Goal: Check status: Check status

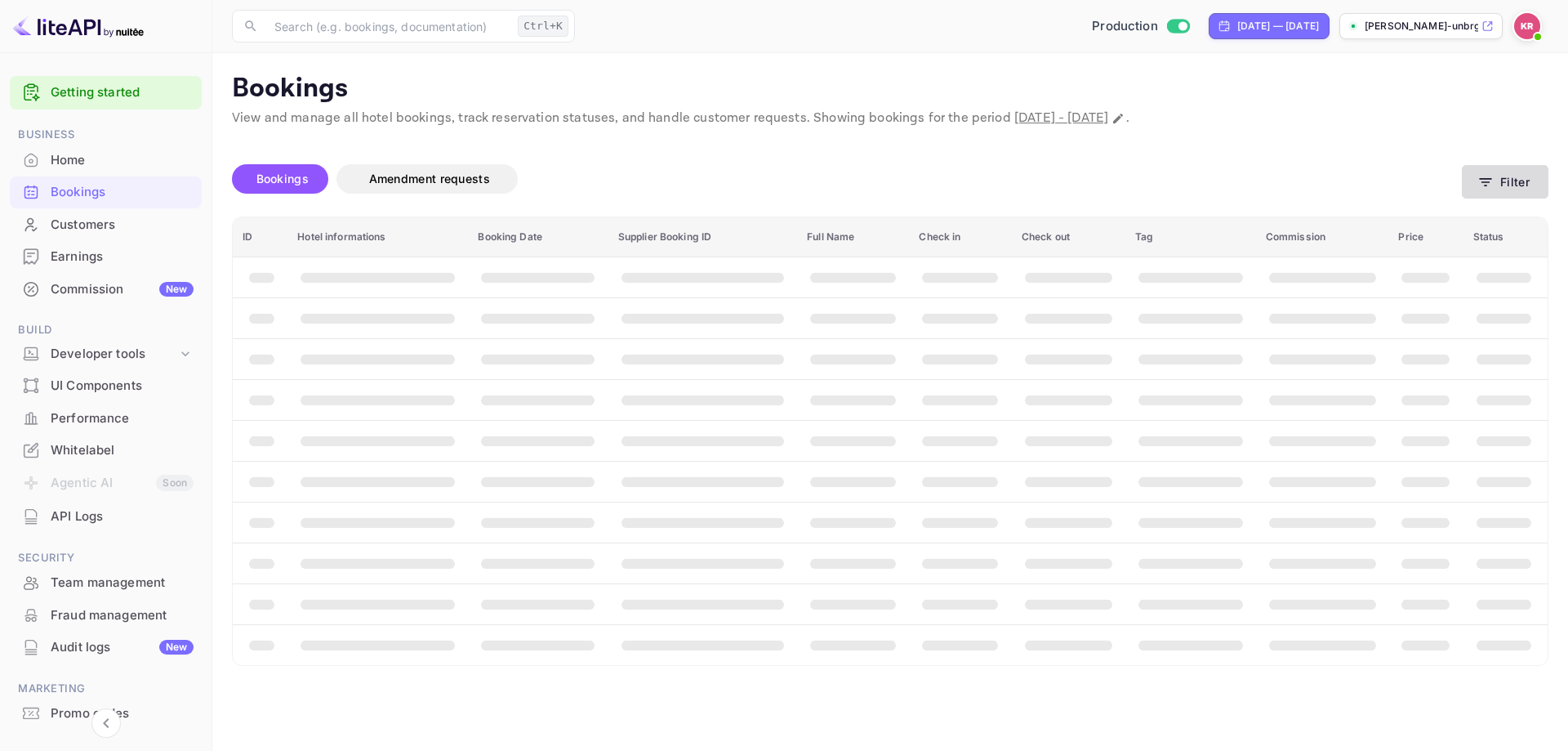
click at [1509, 178] on button "Filter" at bounding box center [1505, 181] width 86 height 34
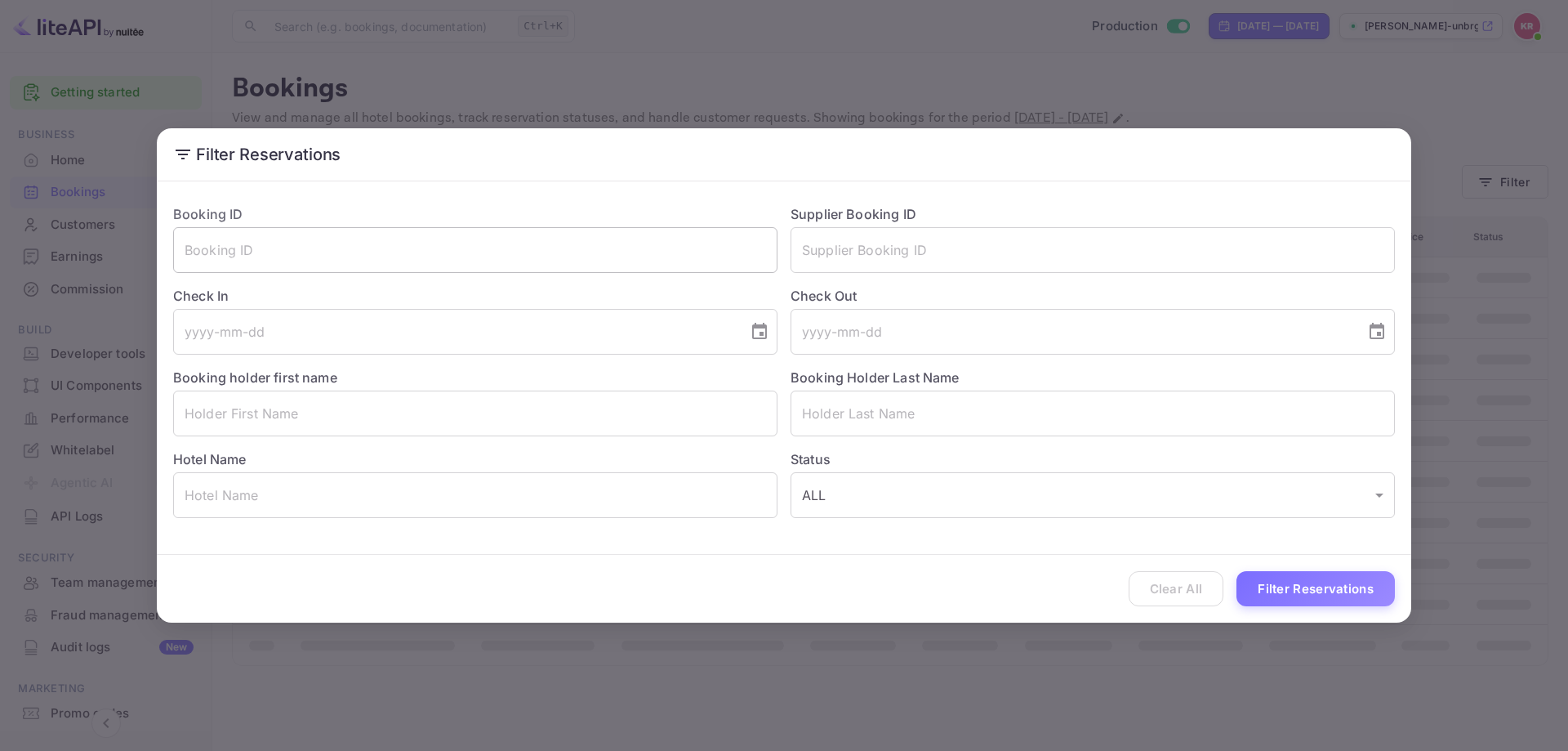
click at [483, 247] on input "text" at bounding box center [475, 249] width 604 height 45
paste input "rx4bRwCvE"
type input "rx4bRwCvE"
click at [1289, 579] on button "Filter Reservations" at bounding box center [1315, 588] width 159 height 35
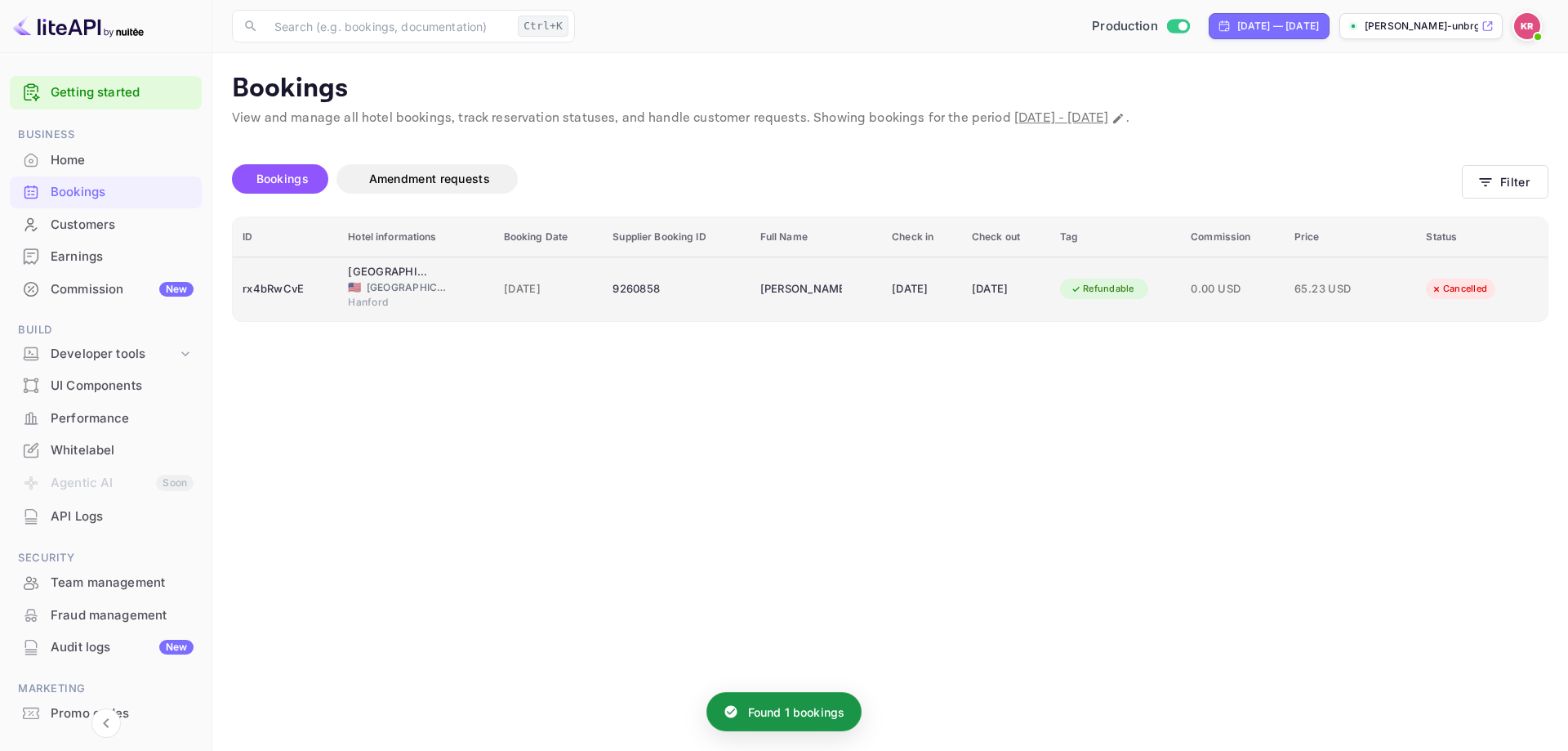
click at [891, 285] on div "[DATE]" at bounding box center [921, 288] width 61 height 26
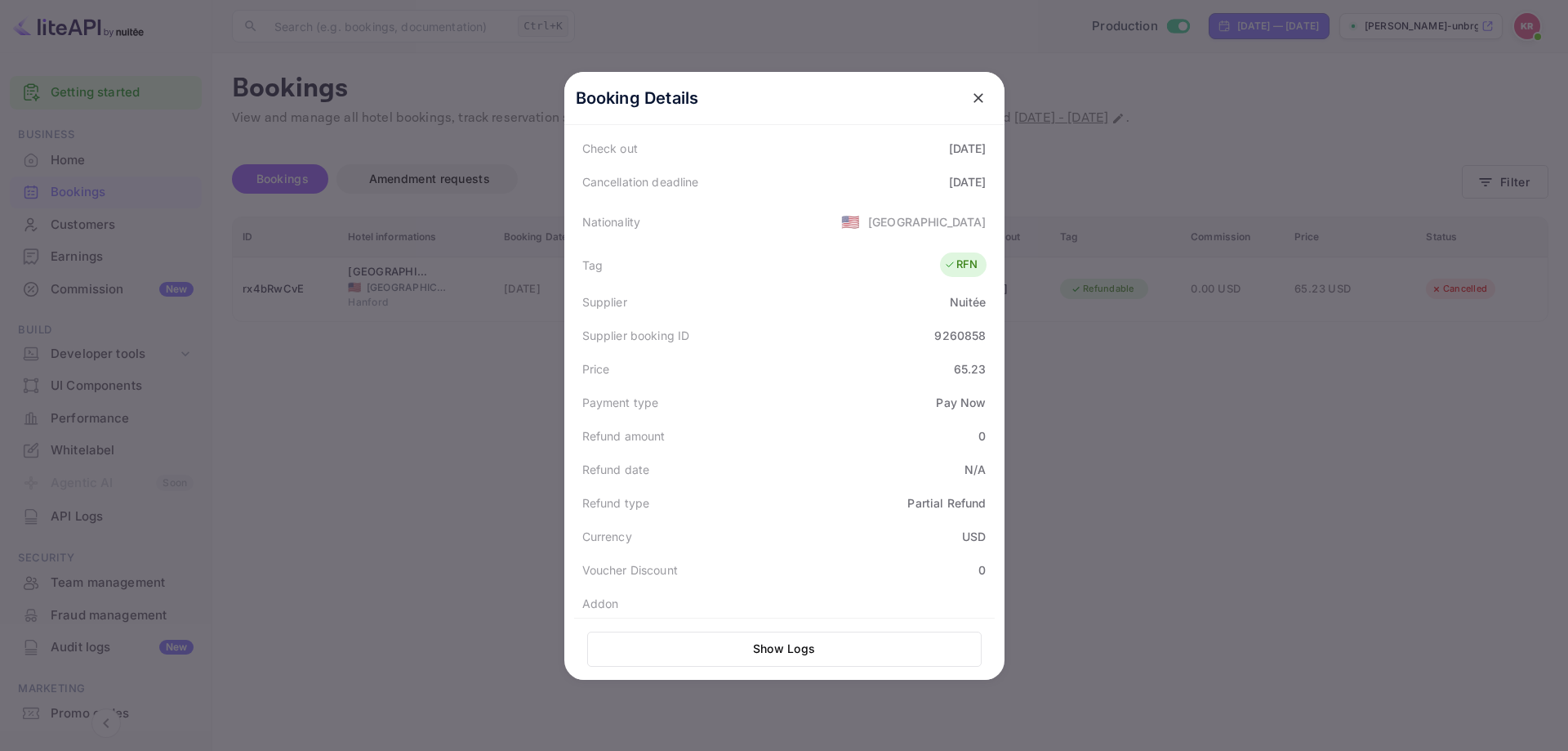
scroll to position [403, 0]
click at [436, 328] on div at bounding box center [784, 376] width 1568 height 751
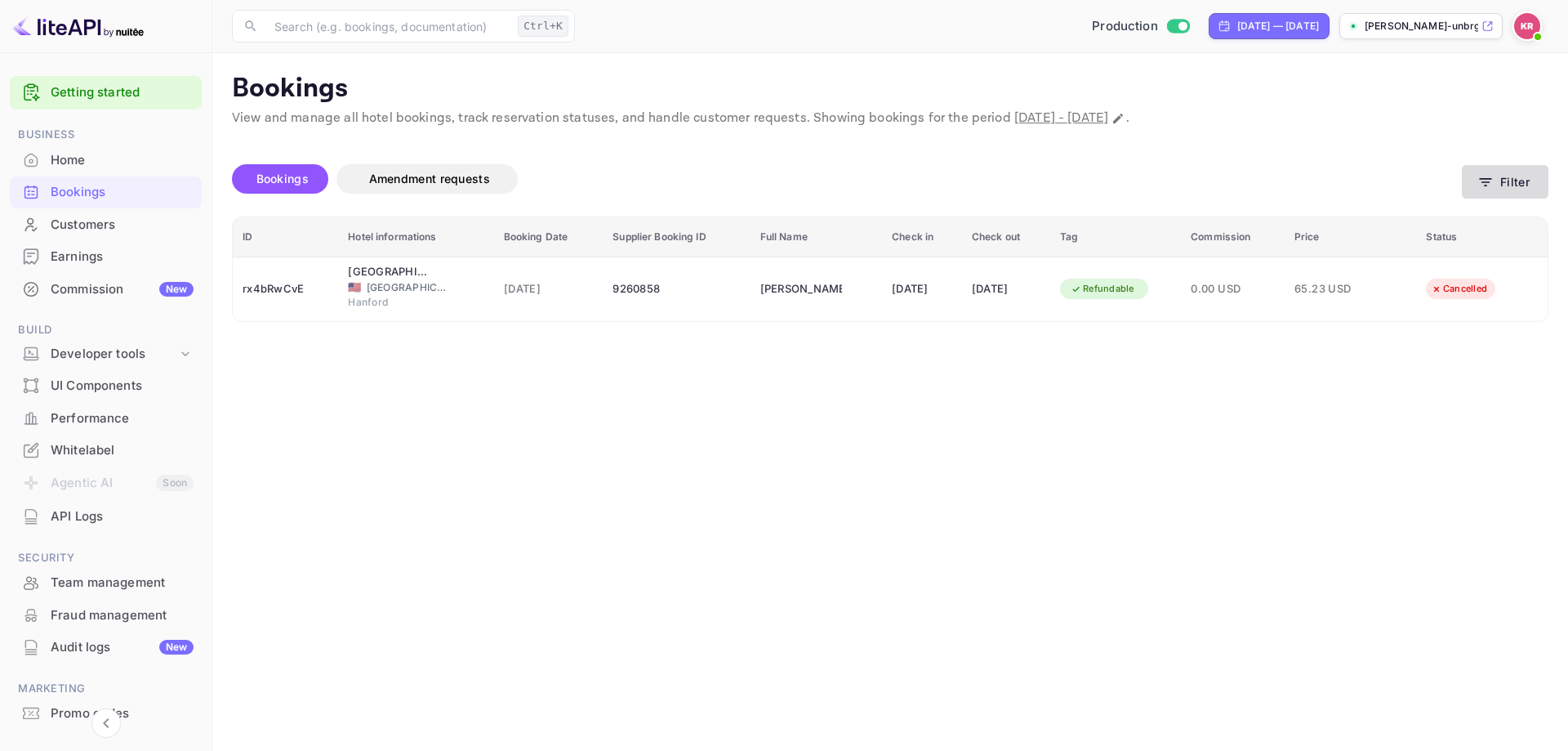
click at [1505, 195] on button "Filter" at bounding box center [1505, 181] width 86 height 34
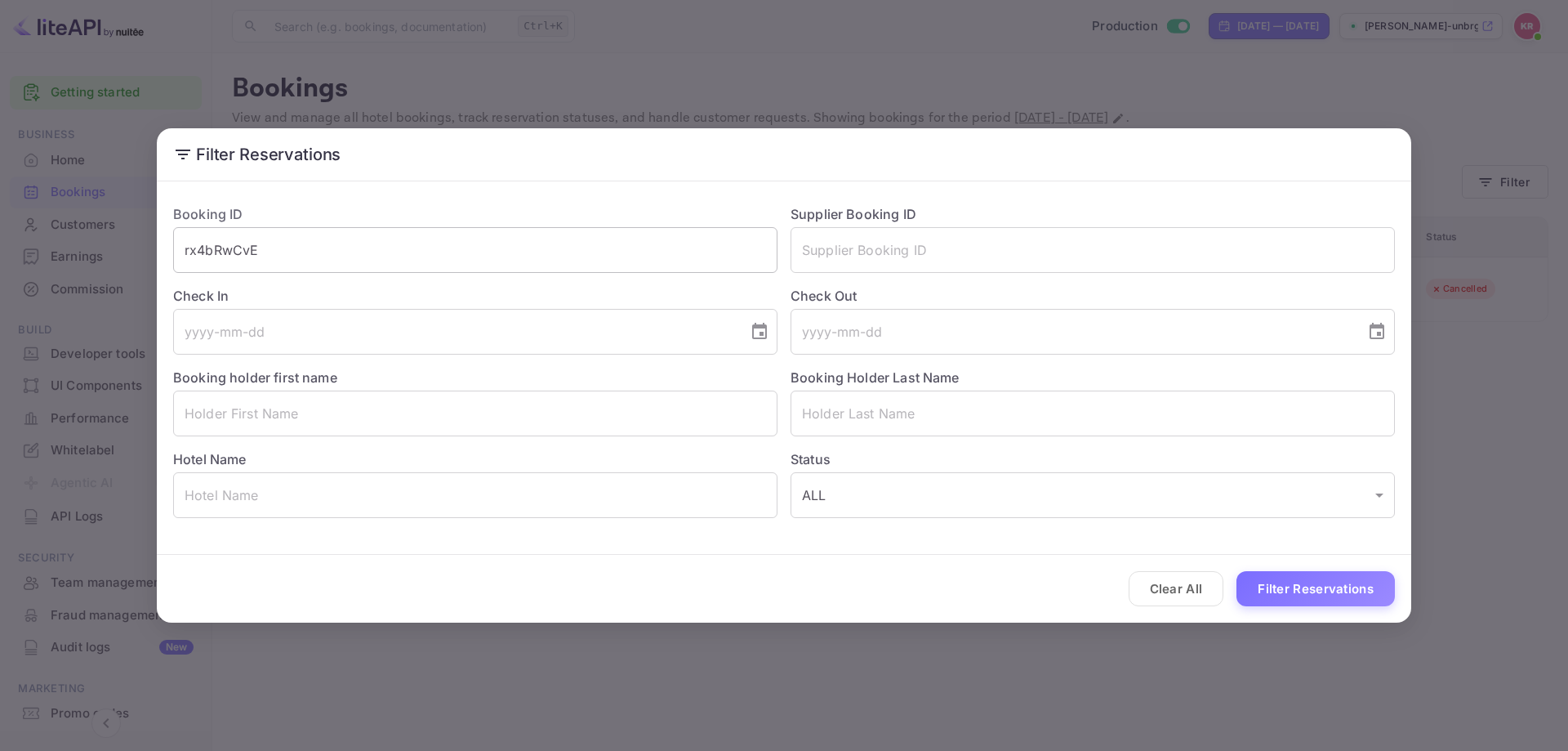
click at [332, 267] on input "rx4bRwCvE" at bounding box center [475, 249] width 604 height 45
click at [329, 256] on input "rx4bRwCvE" at bounding box center [475, 249] width 604 height 45
paste input "DcWpZIm7e"
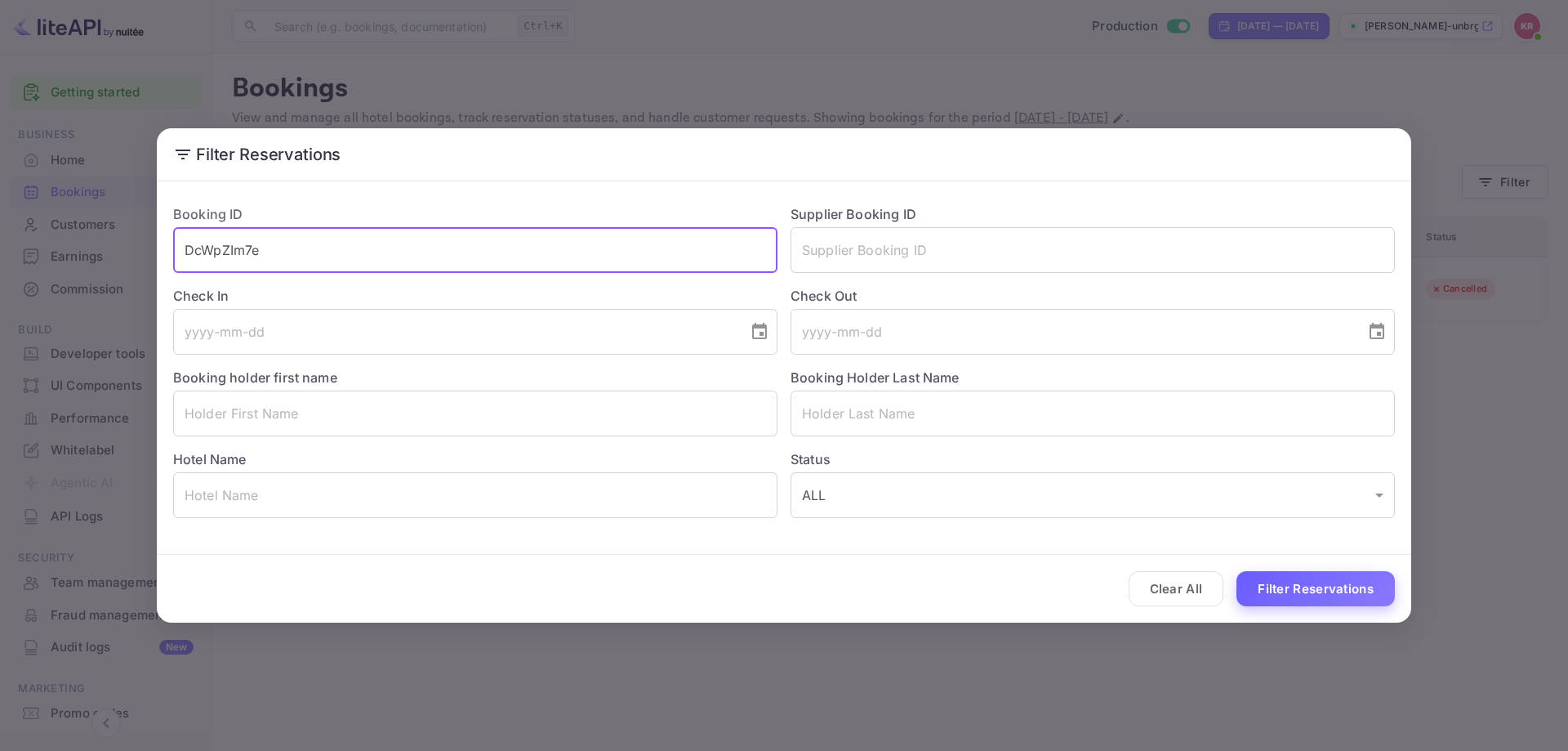
type input "DcWpZIm7e"
click at [1316, 596] on button "Filter Reservations" at bounding box center [1315, 588] width 159 height 35
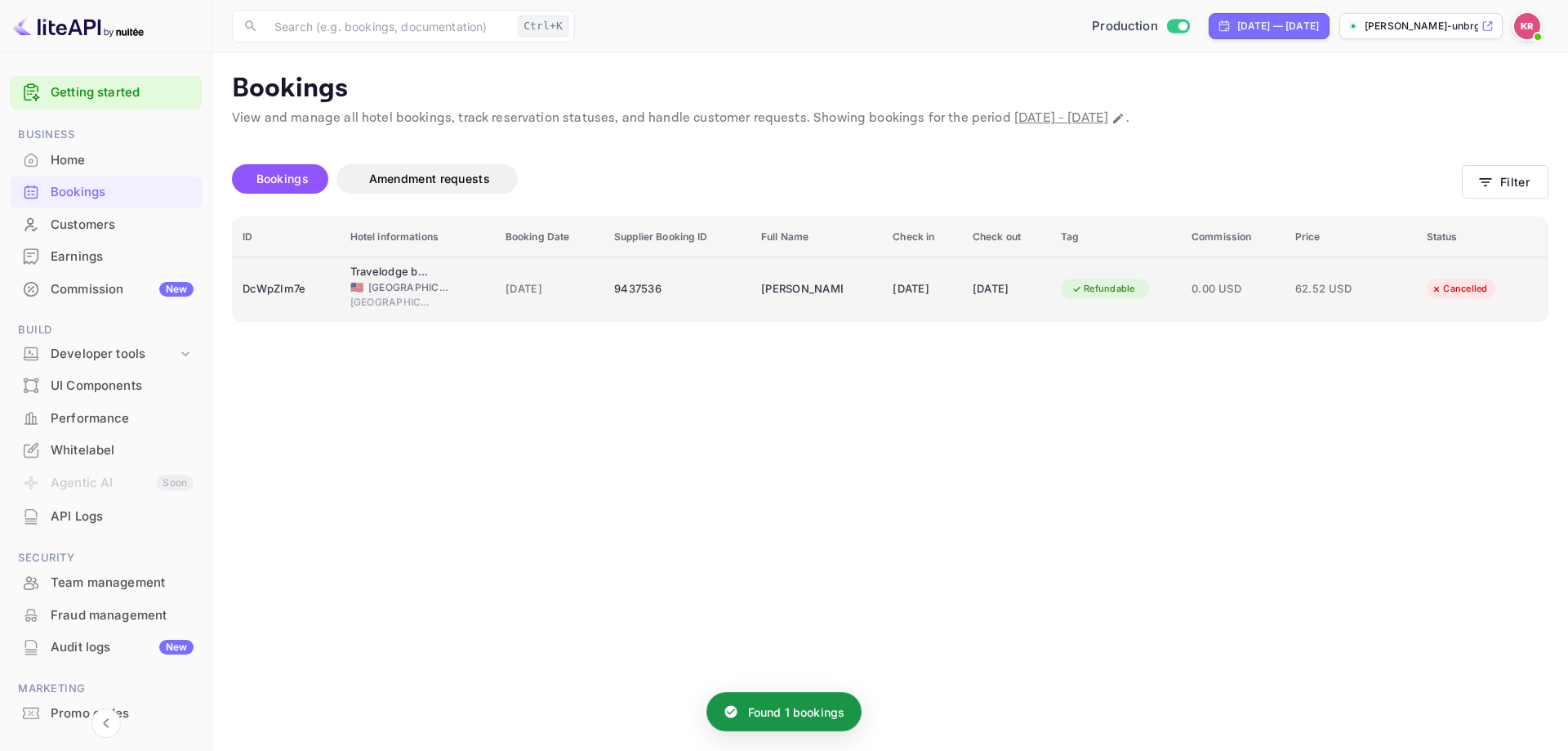
click at [990, 291] on div "[DATE]" at bounding box center [1007, 288] width 69 height 26
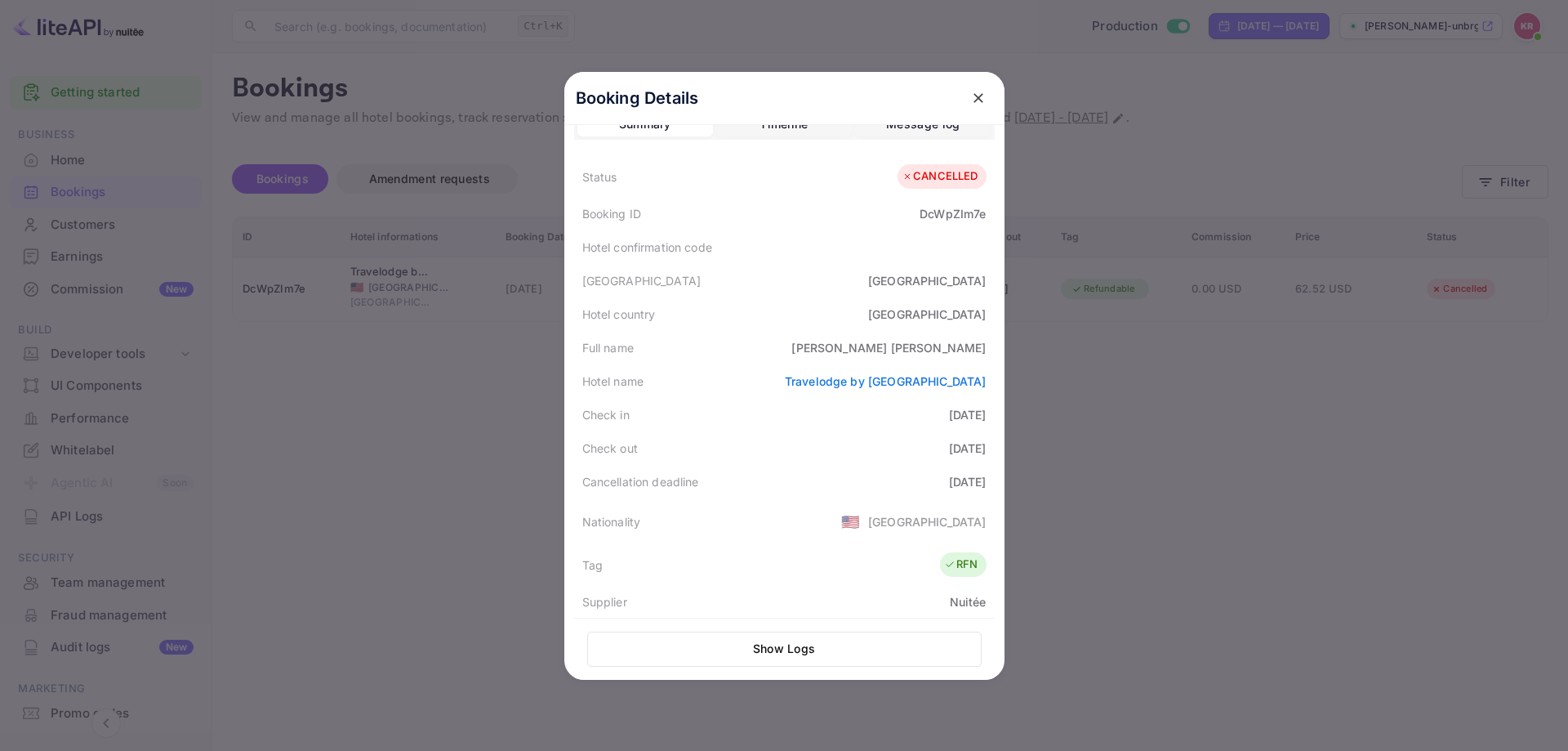
scroll to position [0, 0]
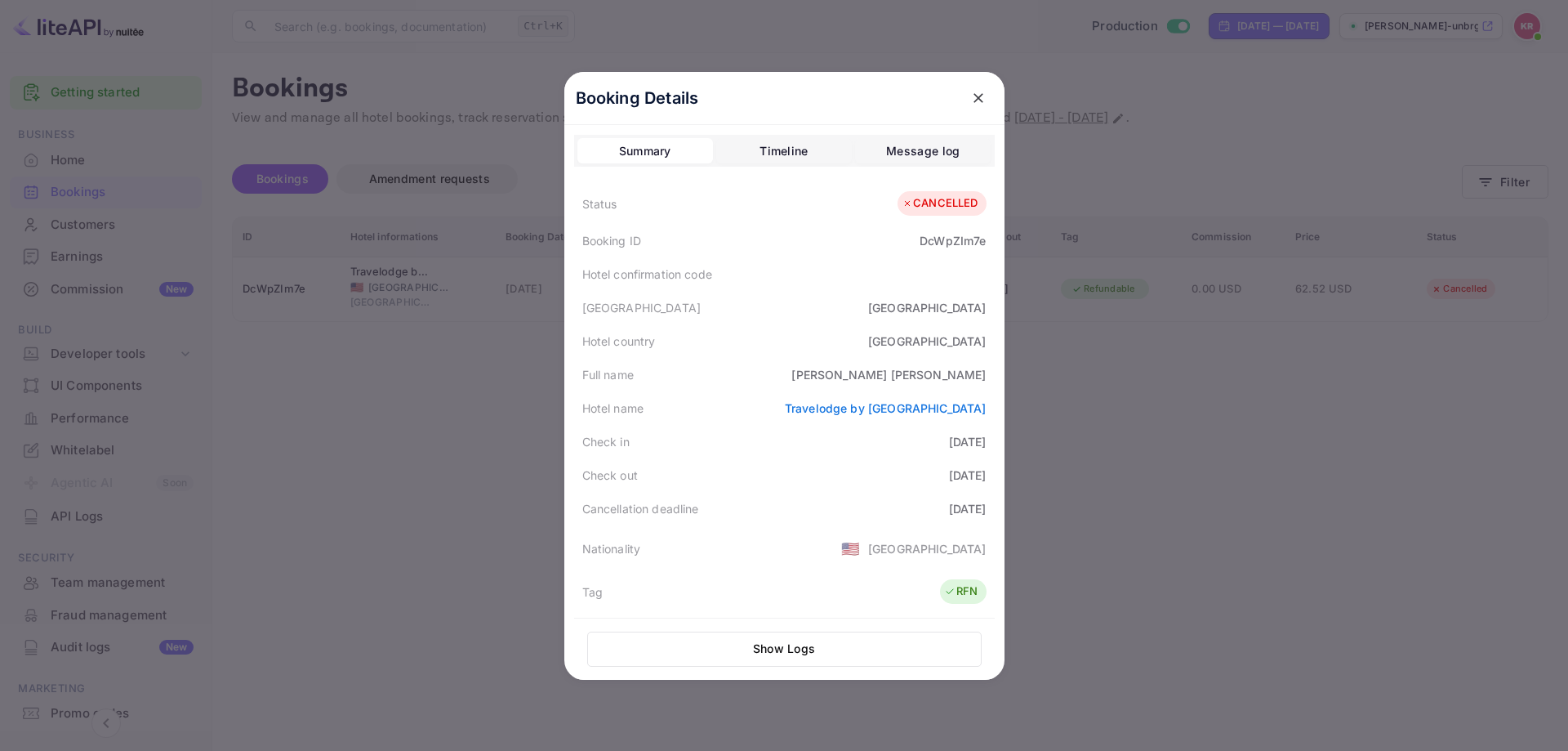
click at [346, 231] on div at bounding box center [784, 376] width 1568 height 751
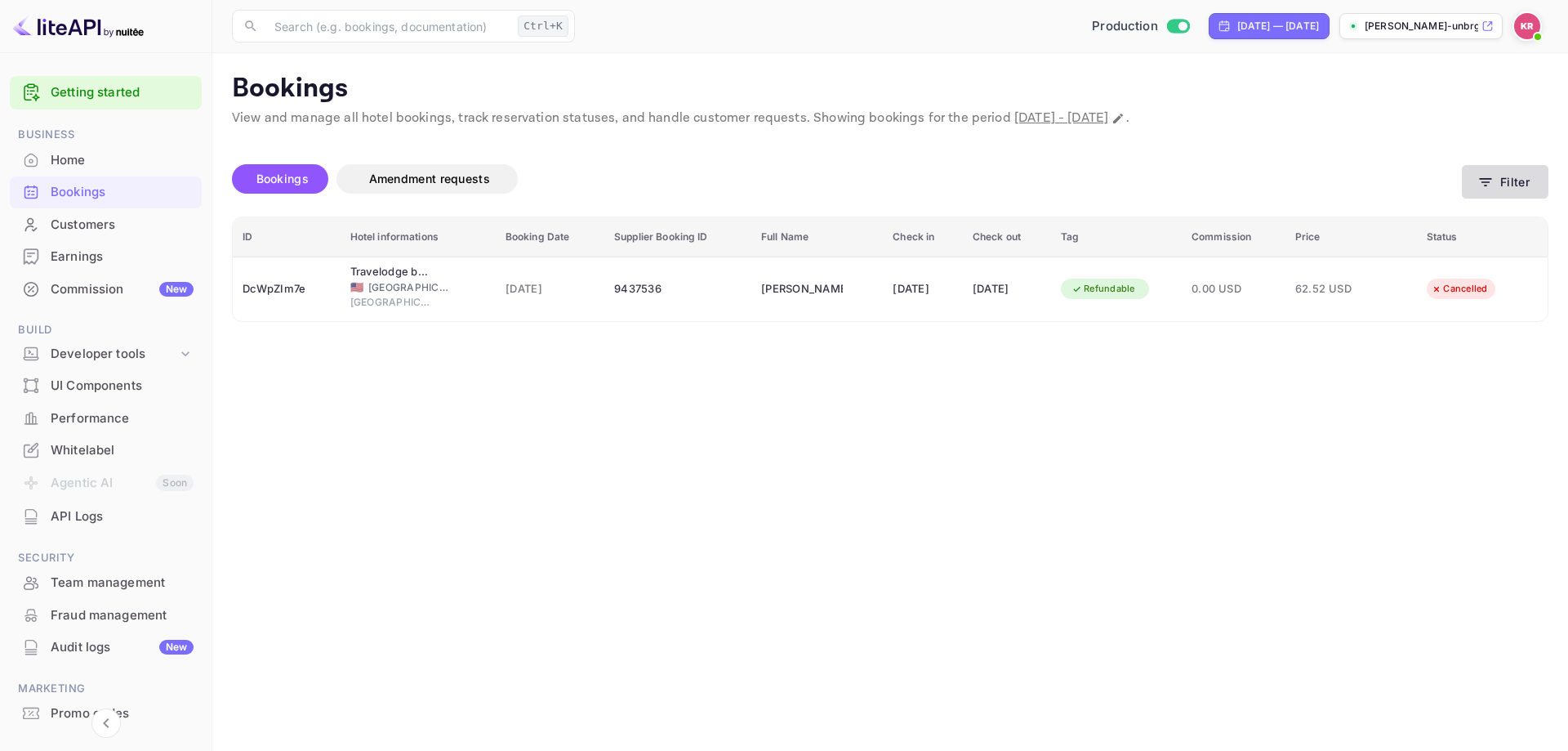
click at [1488, 177] on icon "button" at bounding box center [1485, 182] width 16 height 16
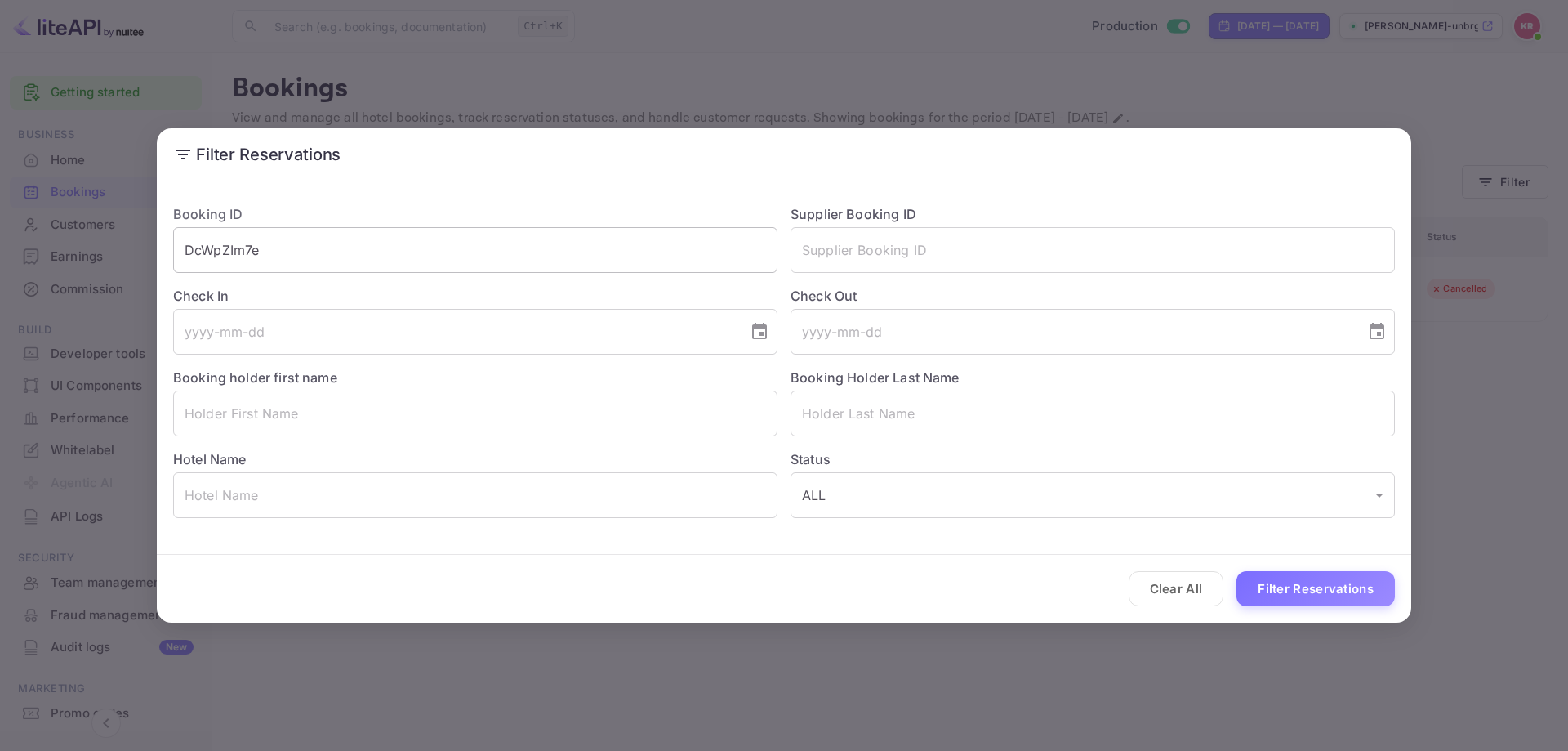
click at [245, 253] on input "DcWpZIm7e" at bounding box center [475, 249] width 604 height 45
click at [245, 252] on input "DcWpZIm7e" at bounding box center [475, 249] width 604 height 45
paste input "text"
click at [1330, 595] on button "Filter Reservations" at bounding box center [1315, 588] width 159 height 35
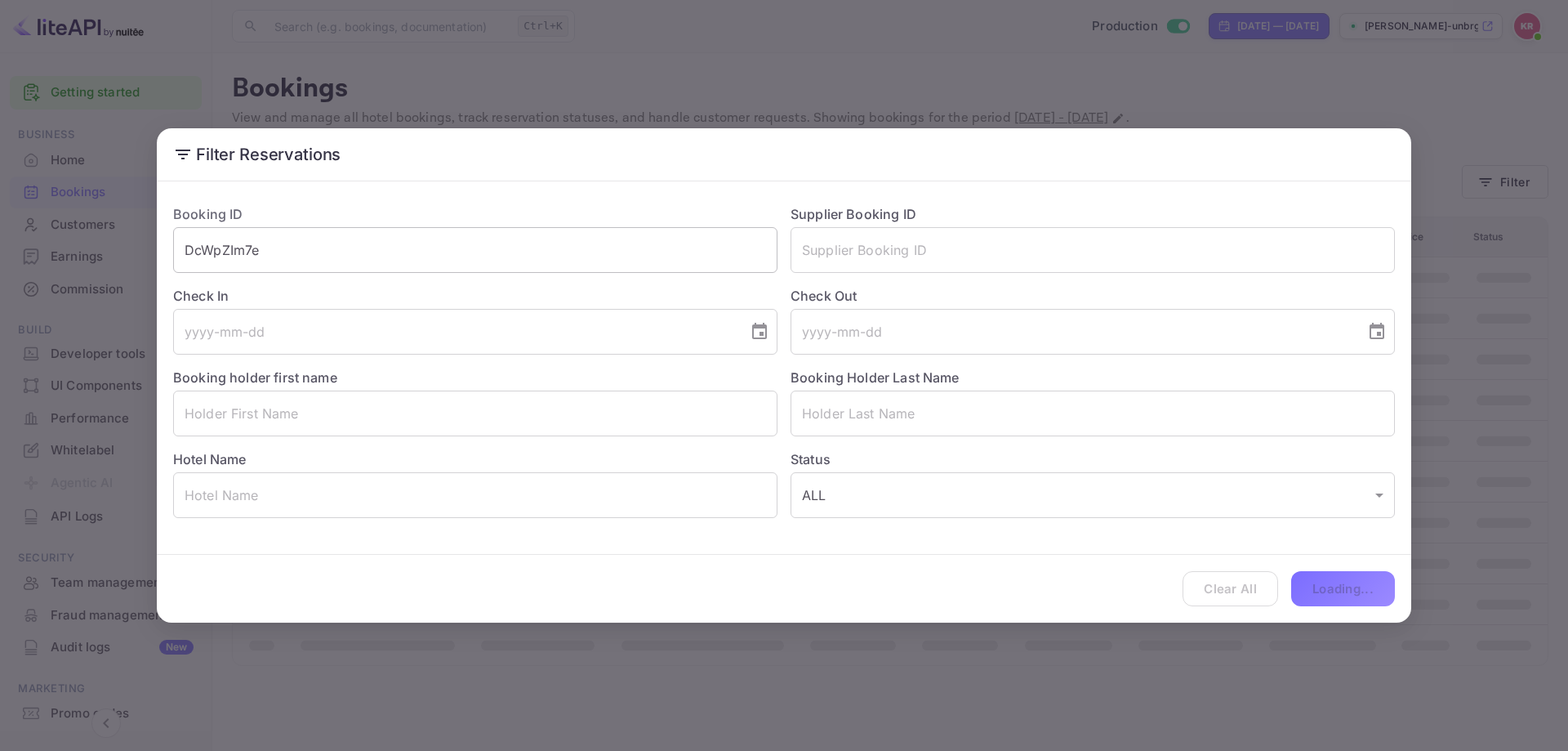
click at [460, 256] on input "DcWpZIm7e" at bounding box center [475, 249] width 604 height 45
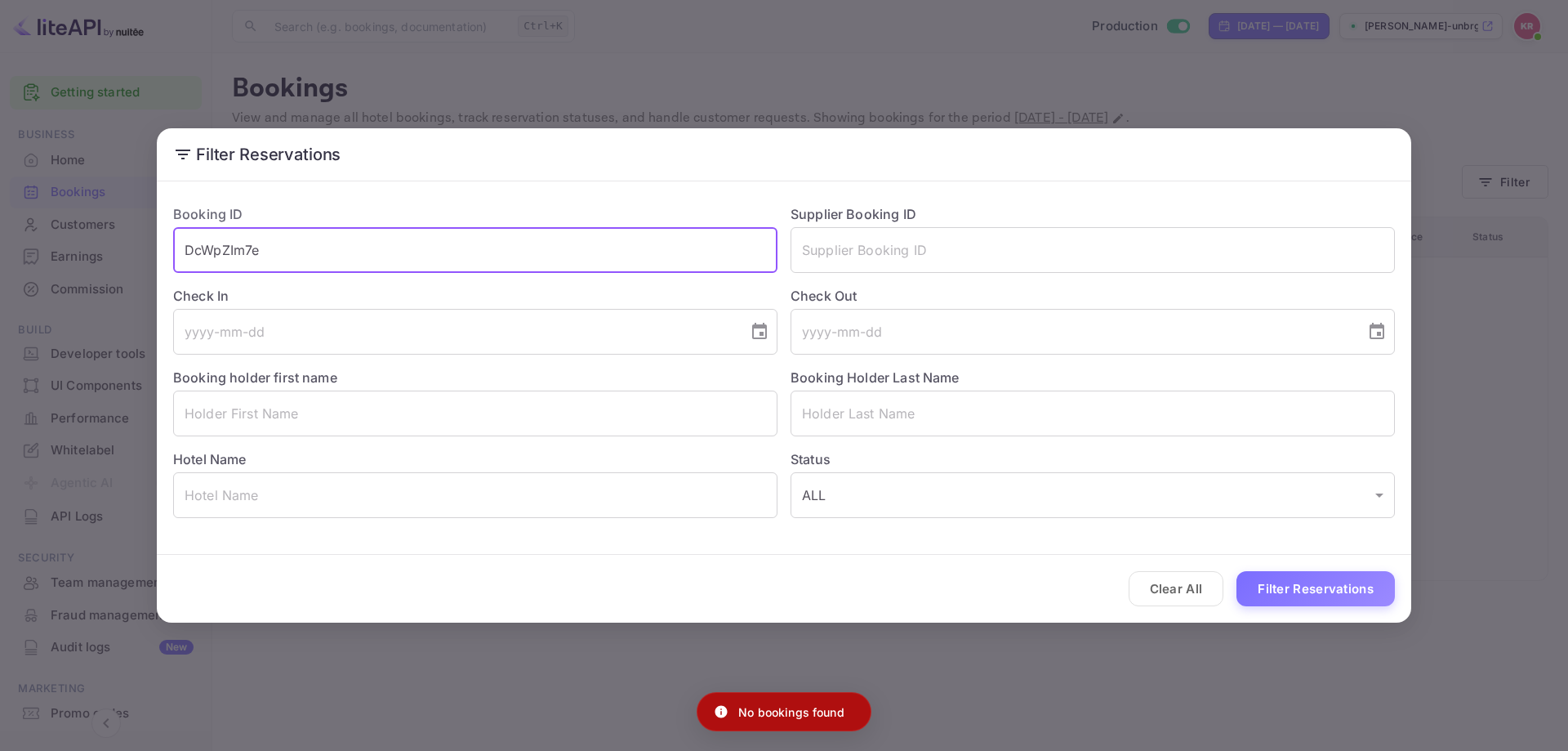
type input "DcWpZIm7e"
click at [1236, 571] on button "Filter Reservations" at bounding box center [1315, 588] width 159 height 35
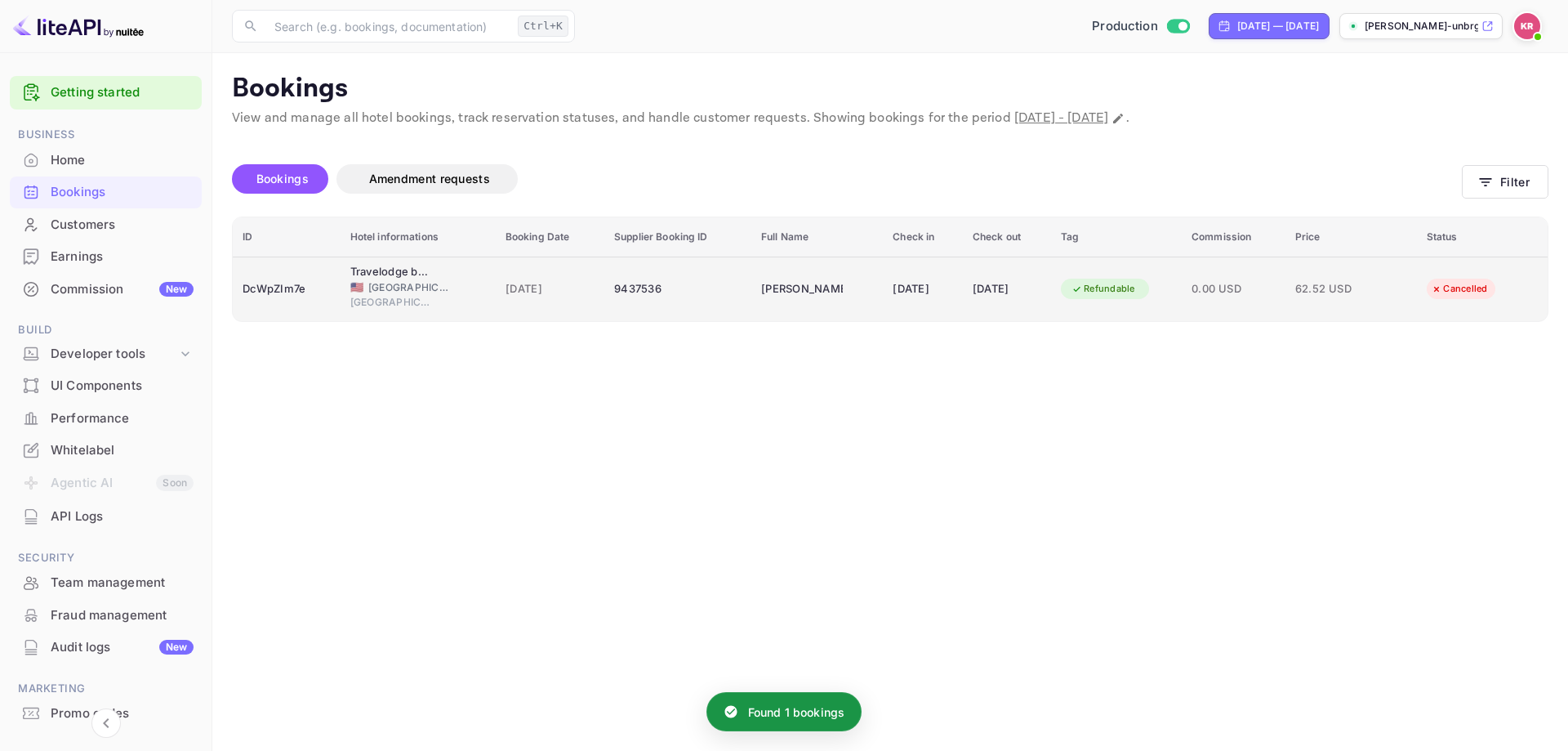
click at [772, 295] on div "[PERSON_NAME]" at bounding box center [802, 288] width 82 height 26
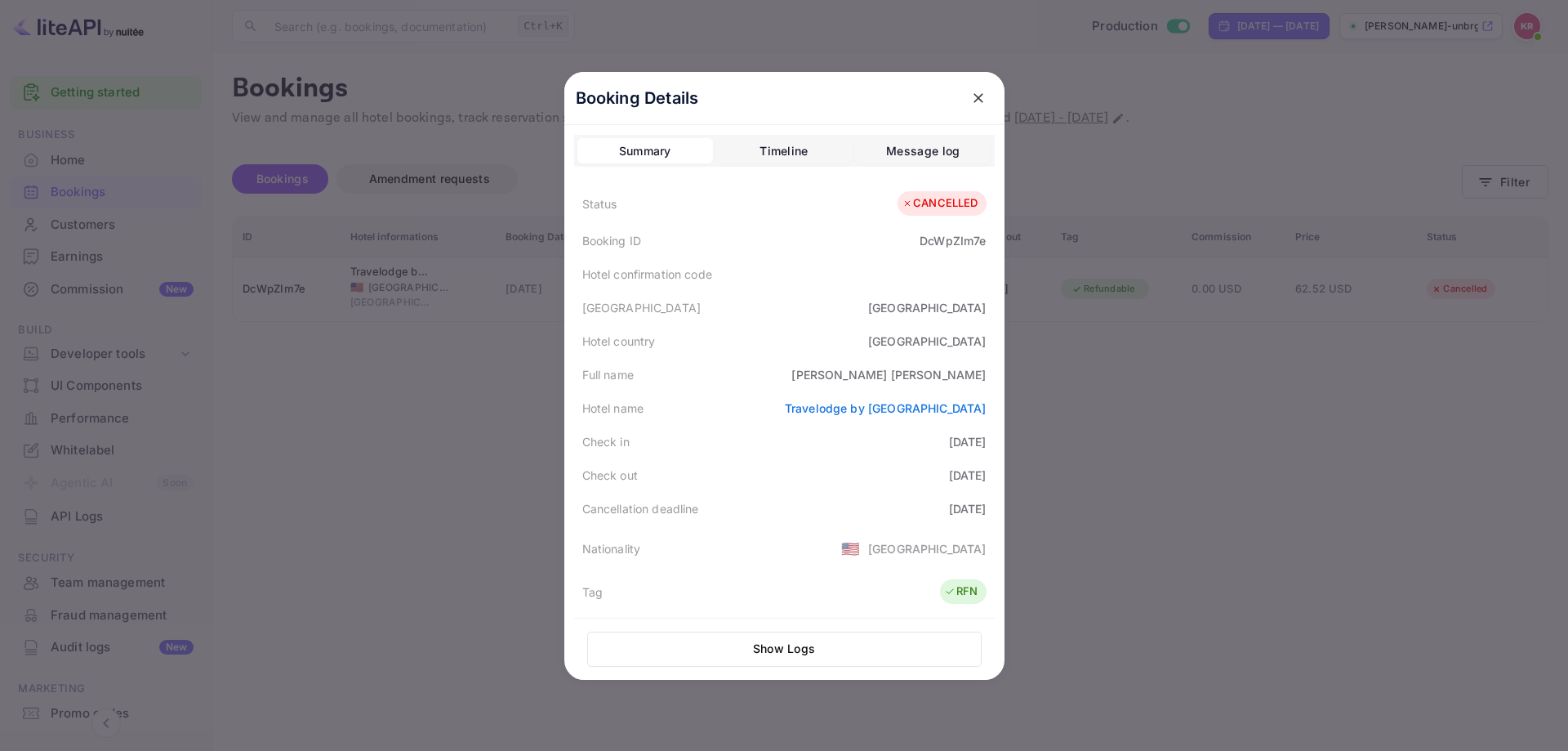
click at [792, 151] on div "Timeline" at bounding box center [783, 151] width 48 height 20
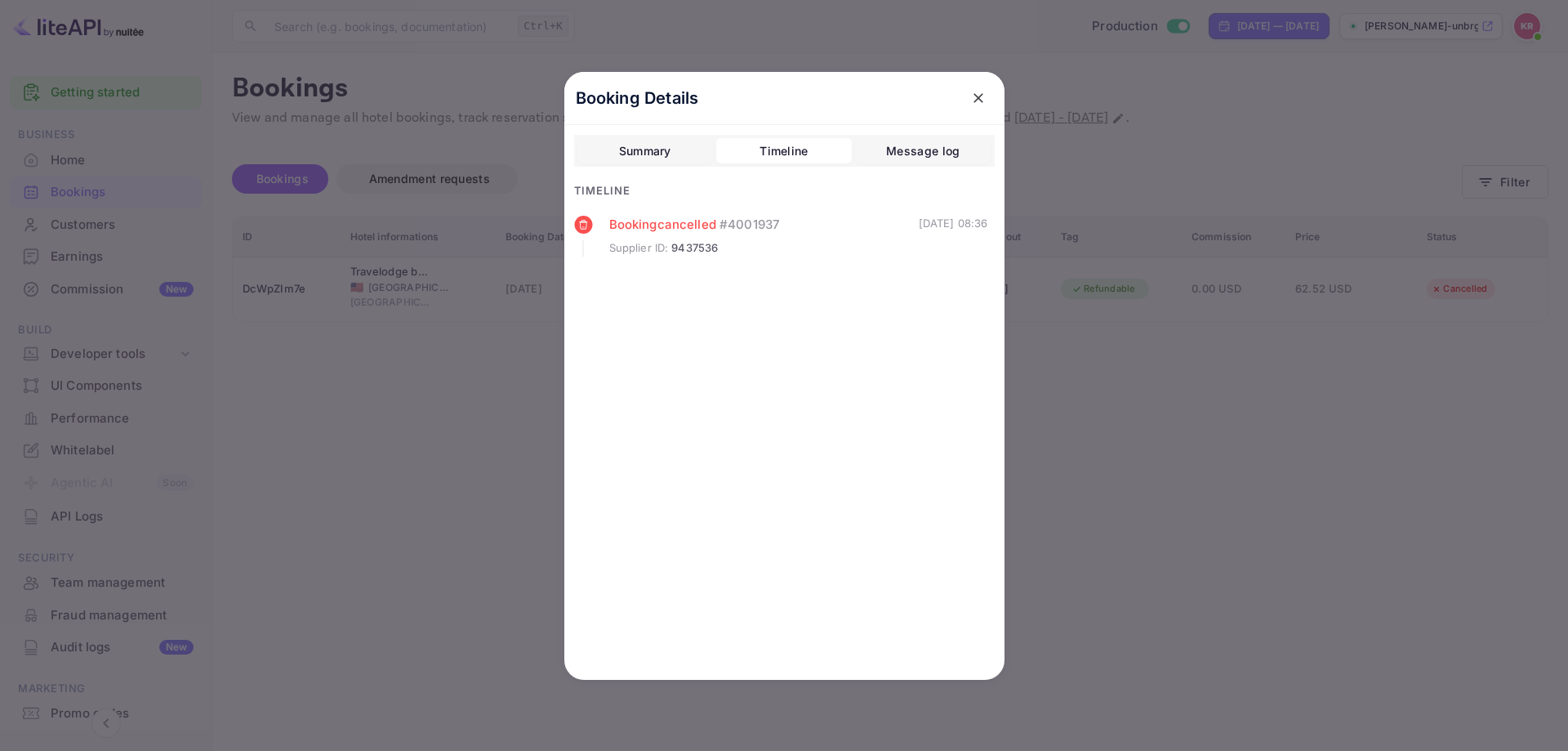
click at [980, 94] on icon "close" at bounding box center [979, 98] width 16 height 16
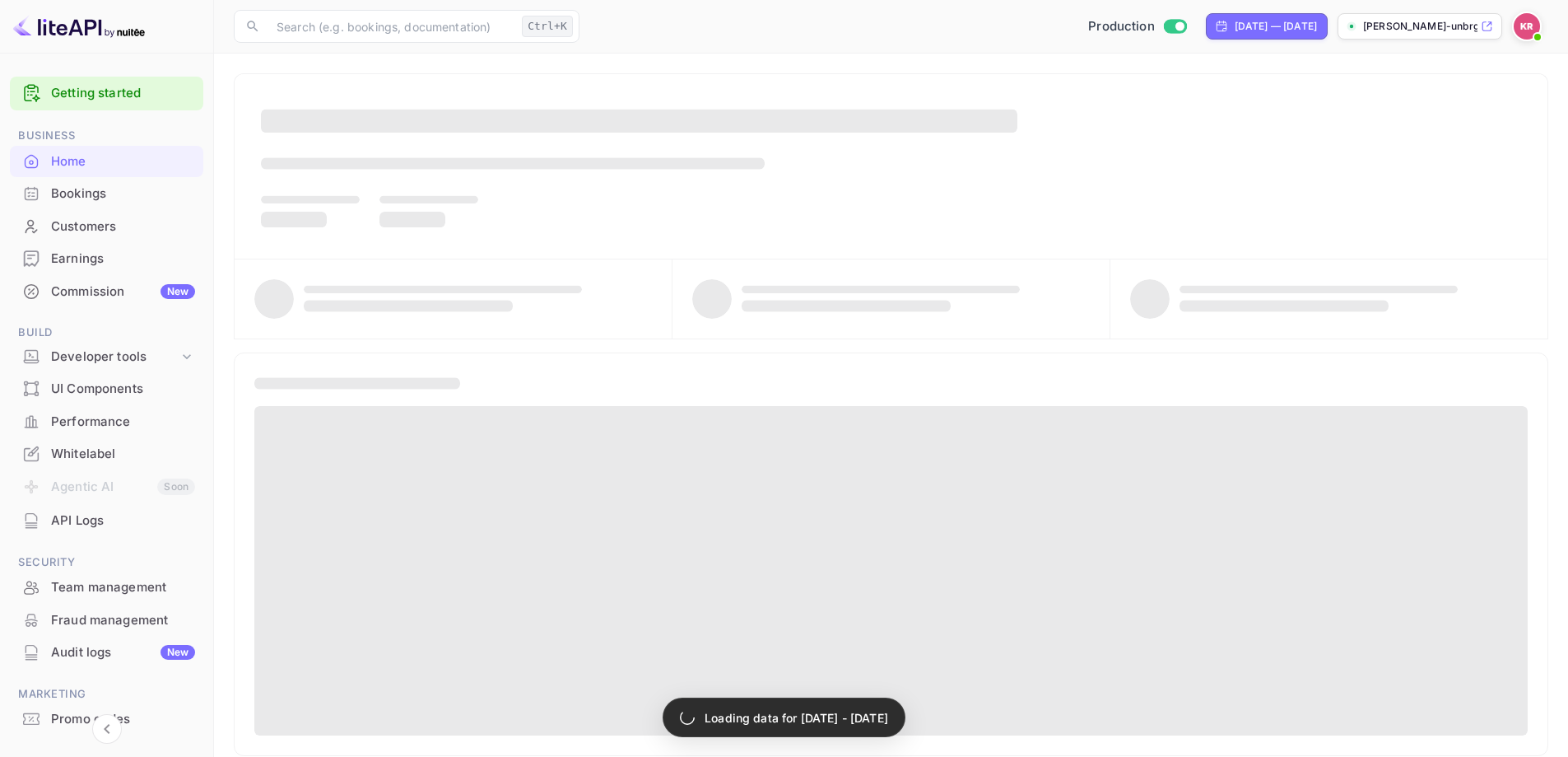
click at [72, 196] on div "Bookings" at bounding box center [123, 194] width 144 height 19
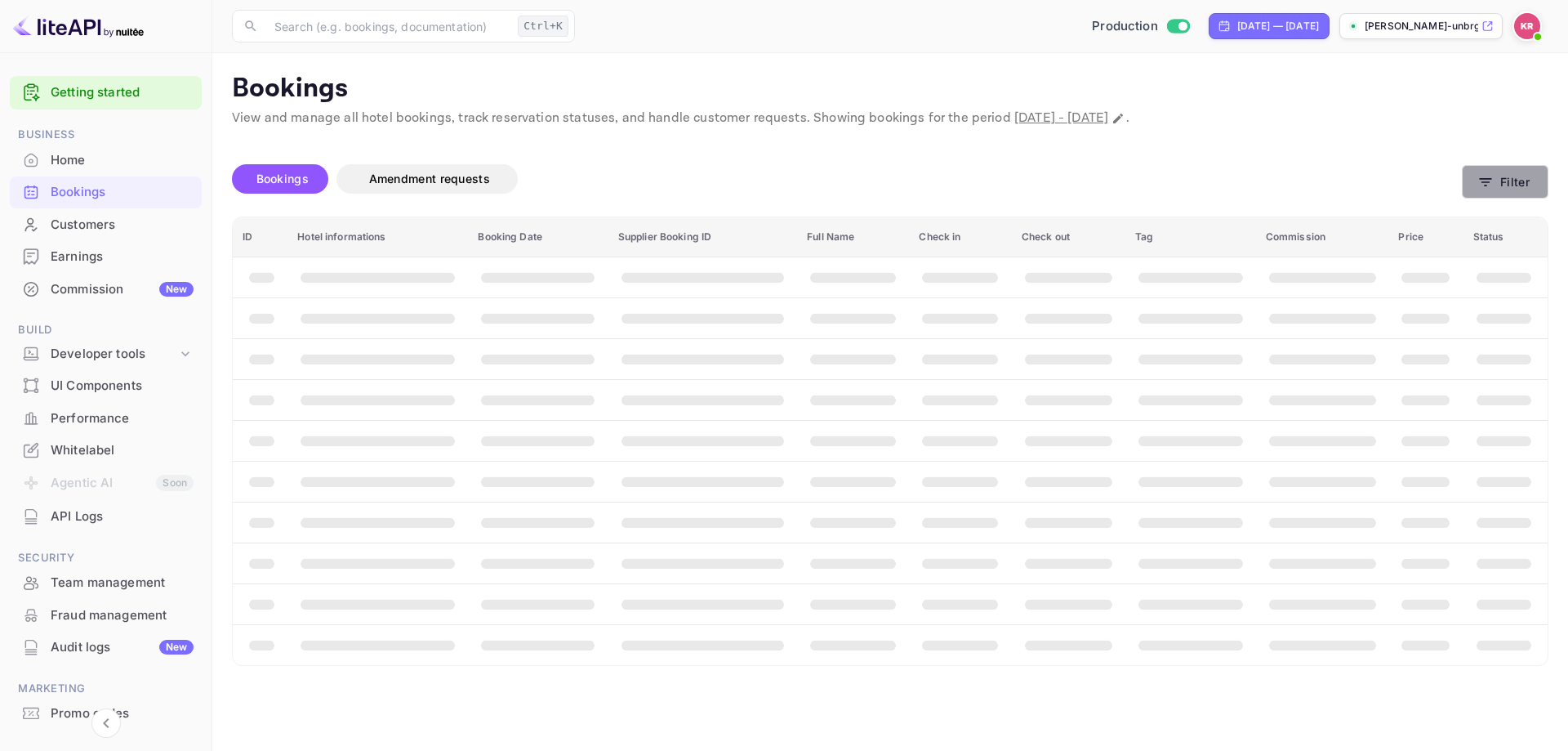
click at [1504, 183] on button "Filter" at bounding box center [1505, 181] width 86 height 34
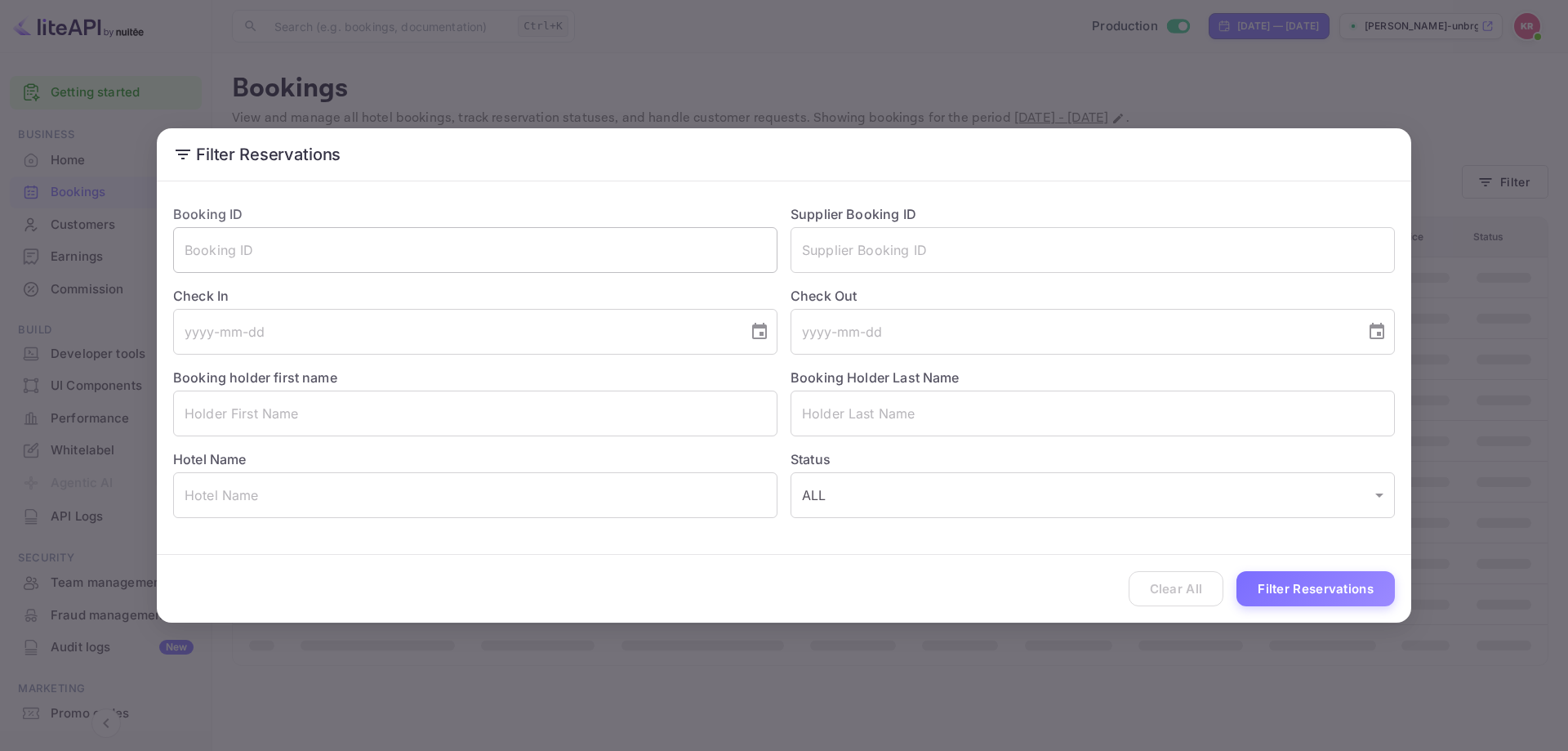
click at [527, 271] on input "text" at bounding box center [475, 249] width 604 height 45
paste input "DcWpZIm7e"
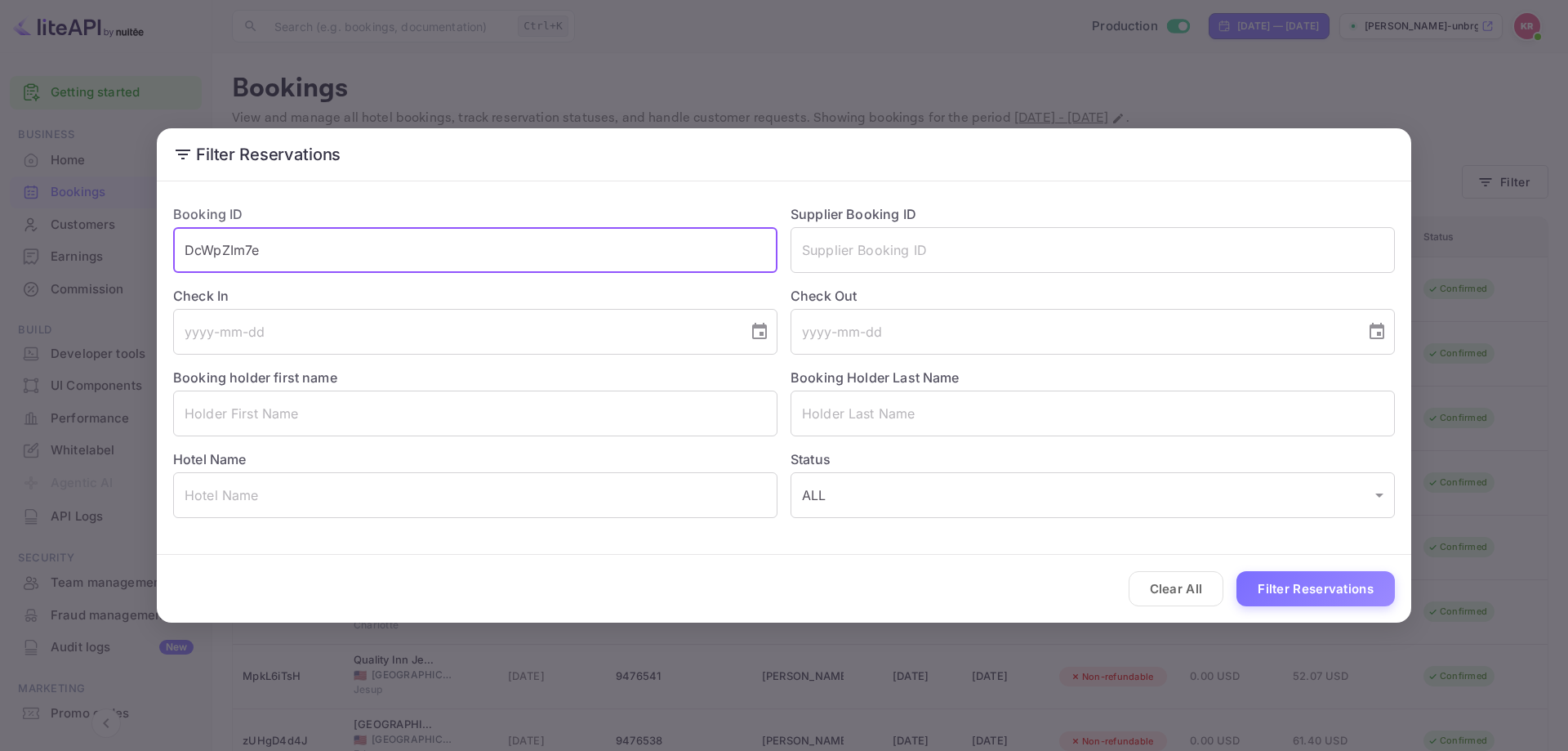
type input "DcWpZIm7e"
